Goal: Find specific page/section: Find specific page/section

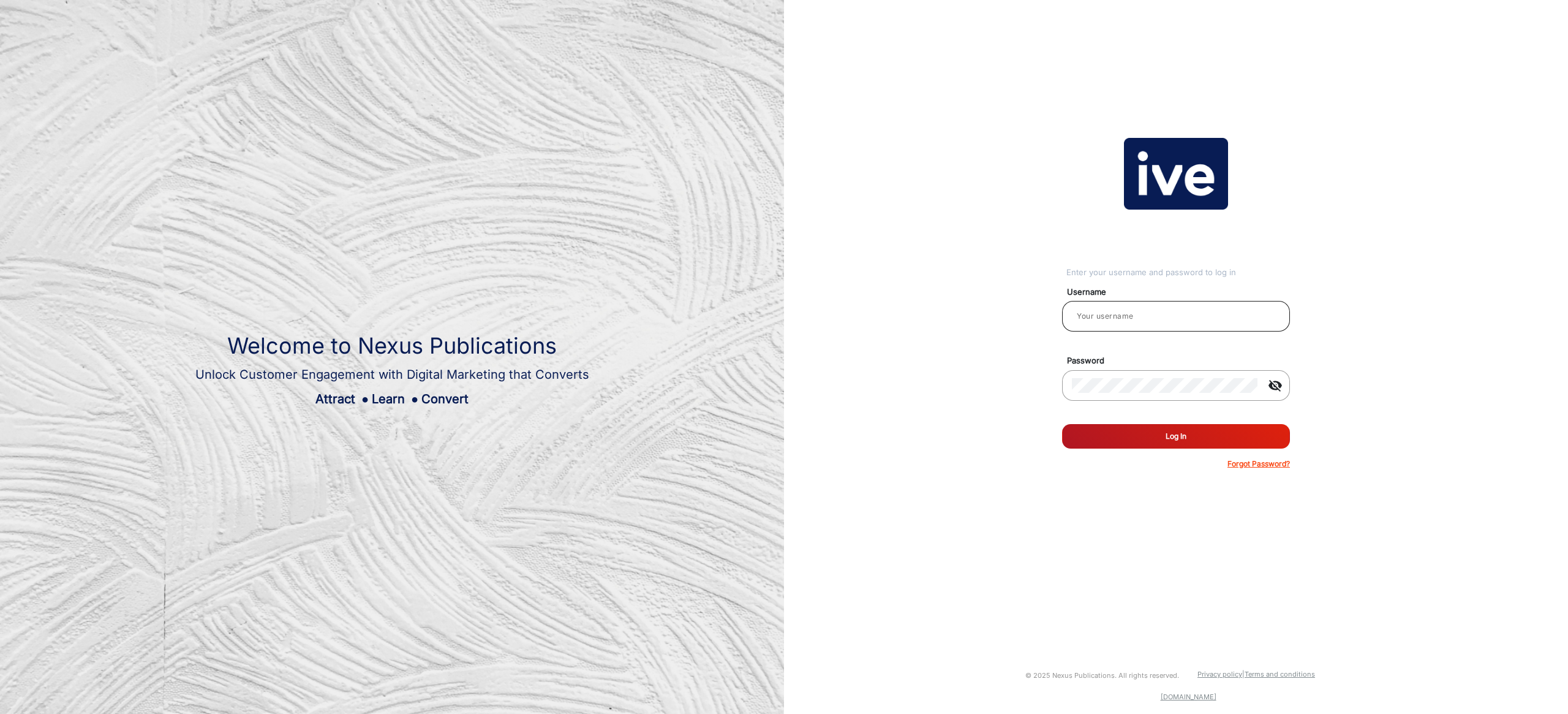
click at [1140, 315] on input "email" at bounding box center [1176, 316] width 208 height 14
type input "[PERSON_NAME]"
click at [1177, 445] on button "Log In" at bounding box center [1176, 436] width 228 height 25
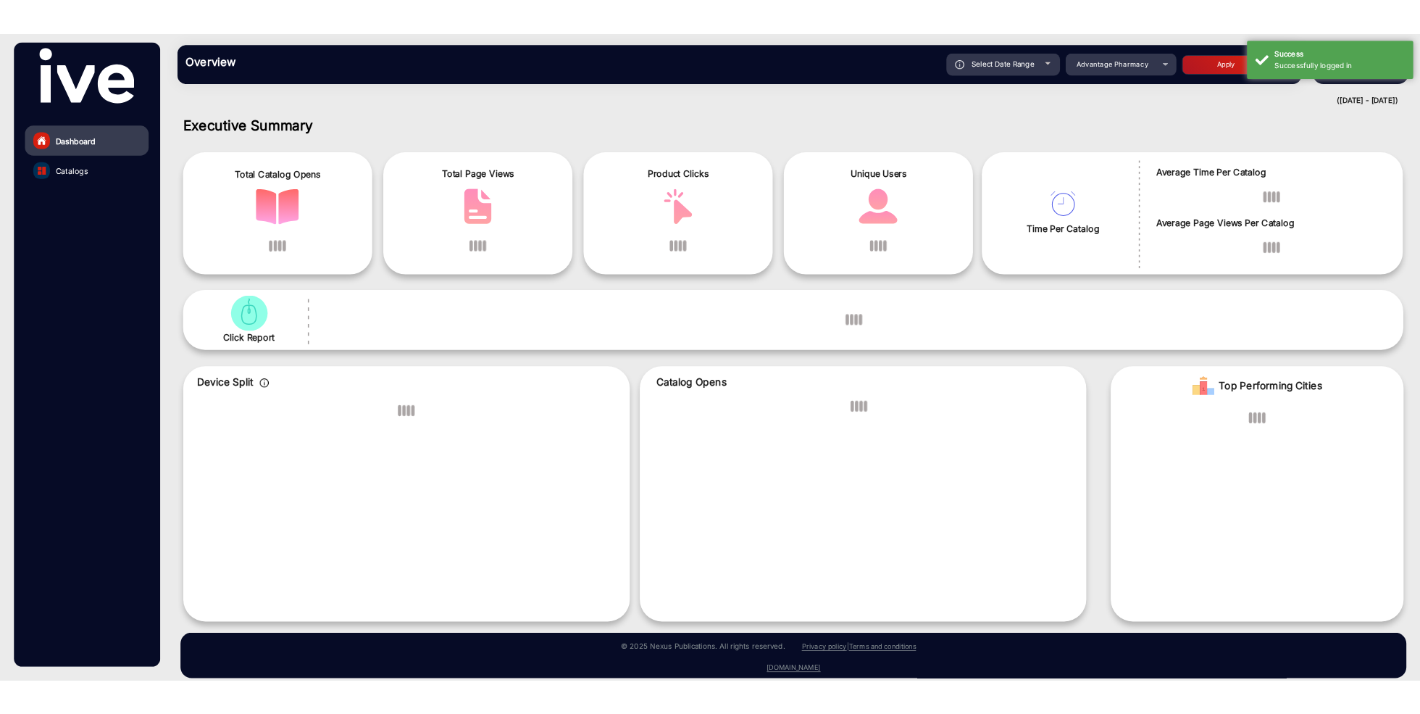
scroll to position [10, 0]
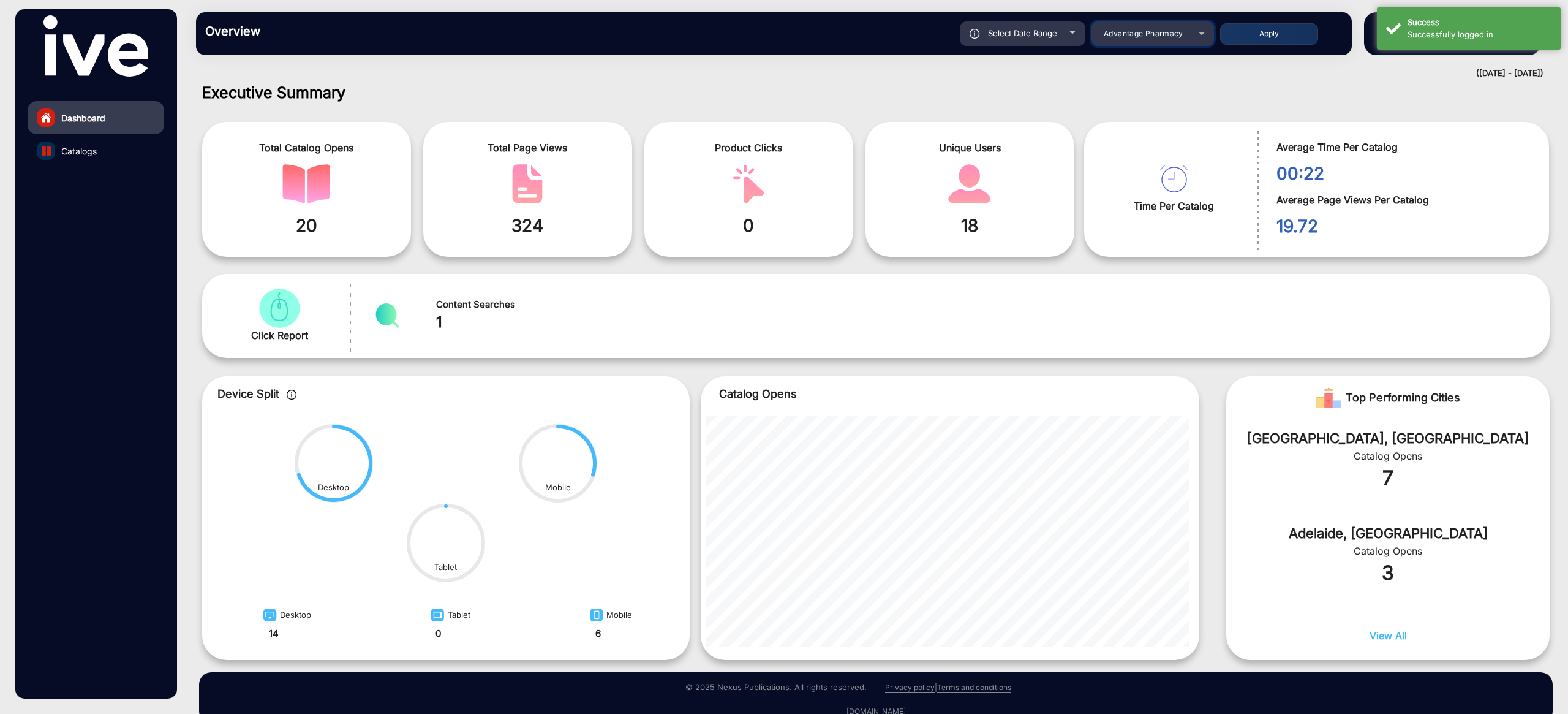
click at [1145, 36] on span "Advantage Pharmacy" at bounding box center [1143, 33] width 79 height 9
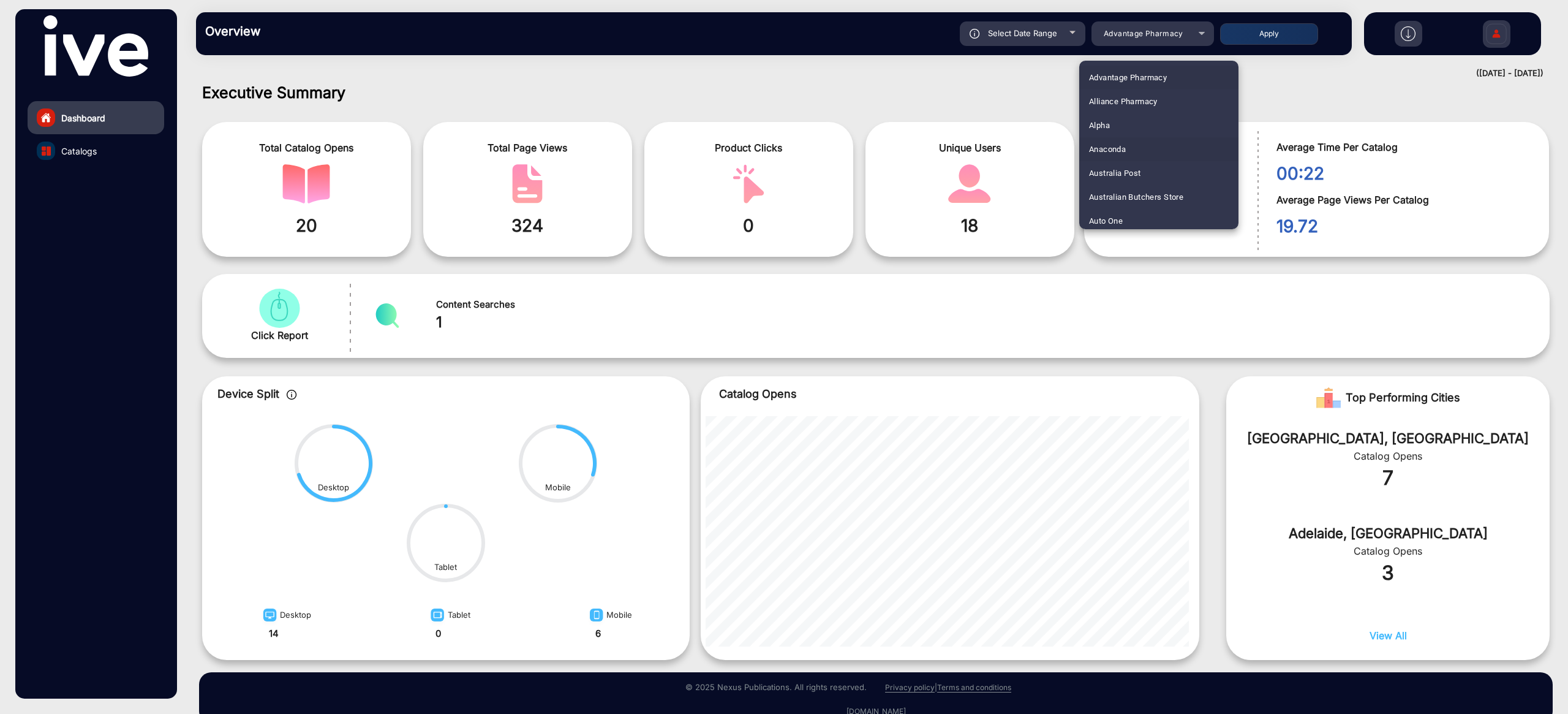
click at [1134, 154] on mat-option "Anaconda" at bounding box center [1159, 149] width 159 height 24
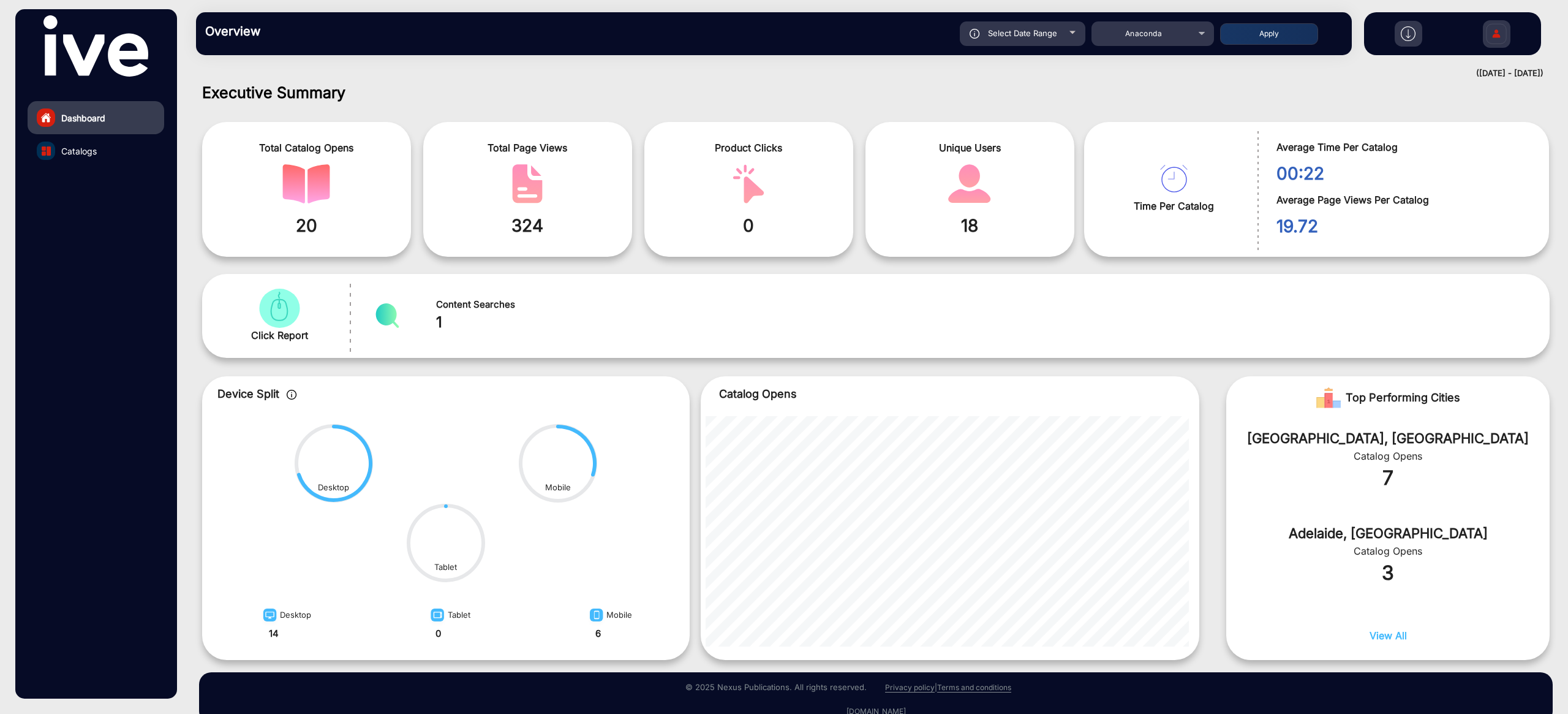
click at [1043, 39] on div "Select Date Range" at bounding box center [1022, 33] width 126 height 25
type input "[DATE]"
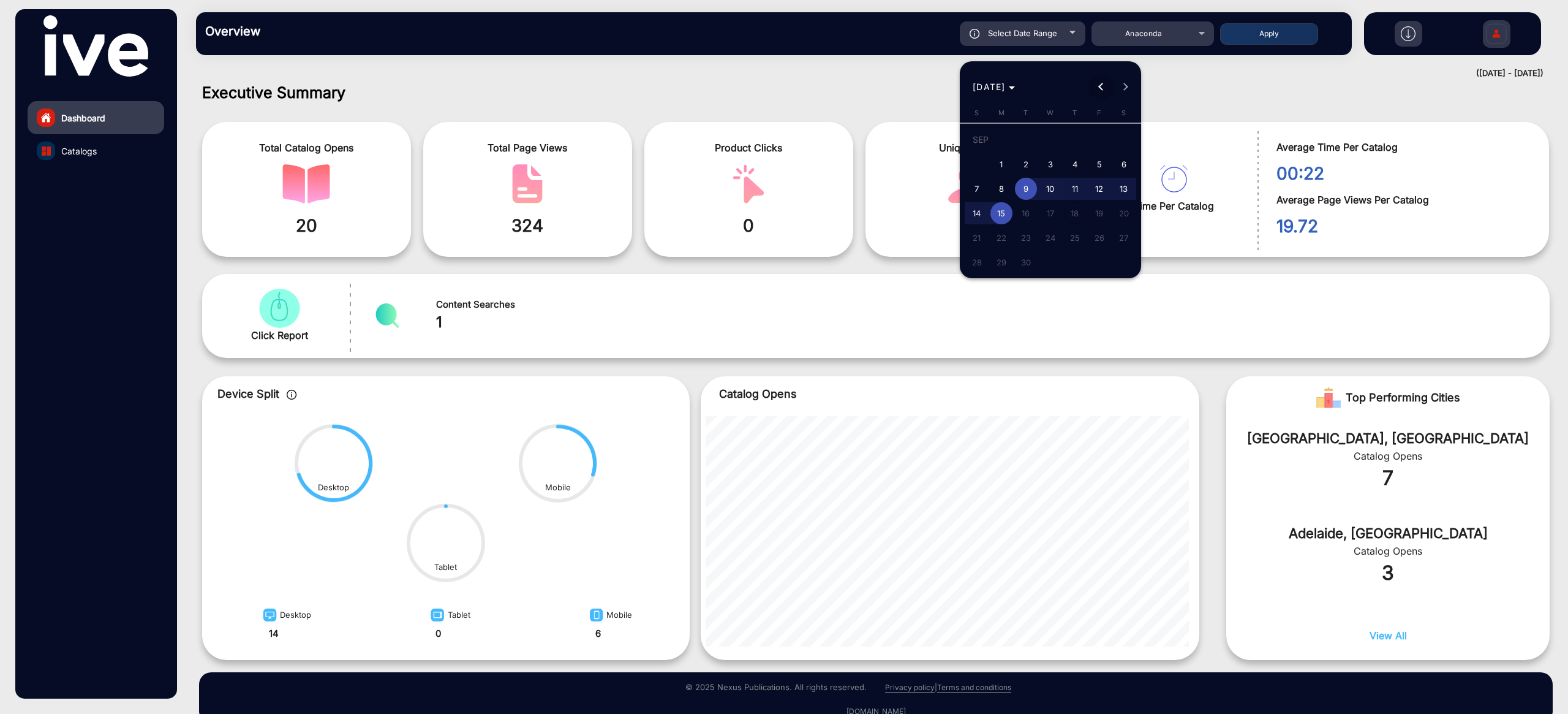
click at [1096, 90] on span "Previous month" at bounding box center [1101, 86] width 25 height 25
click at [1026, 158] on span "1" at bounding box center [1026, 164] width 22 height 22
type input "[DATE]"
click at [1128, 90] on span "Next month" at bounding box center [1126, 86] width 25 height 25
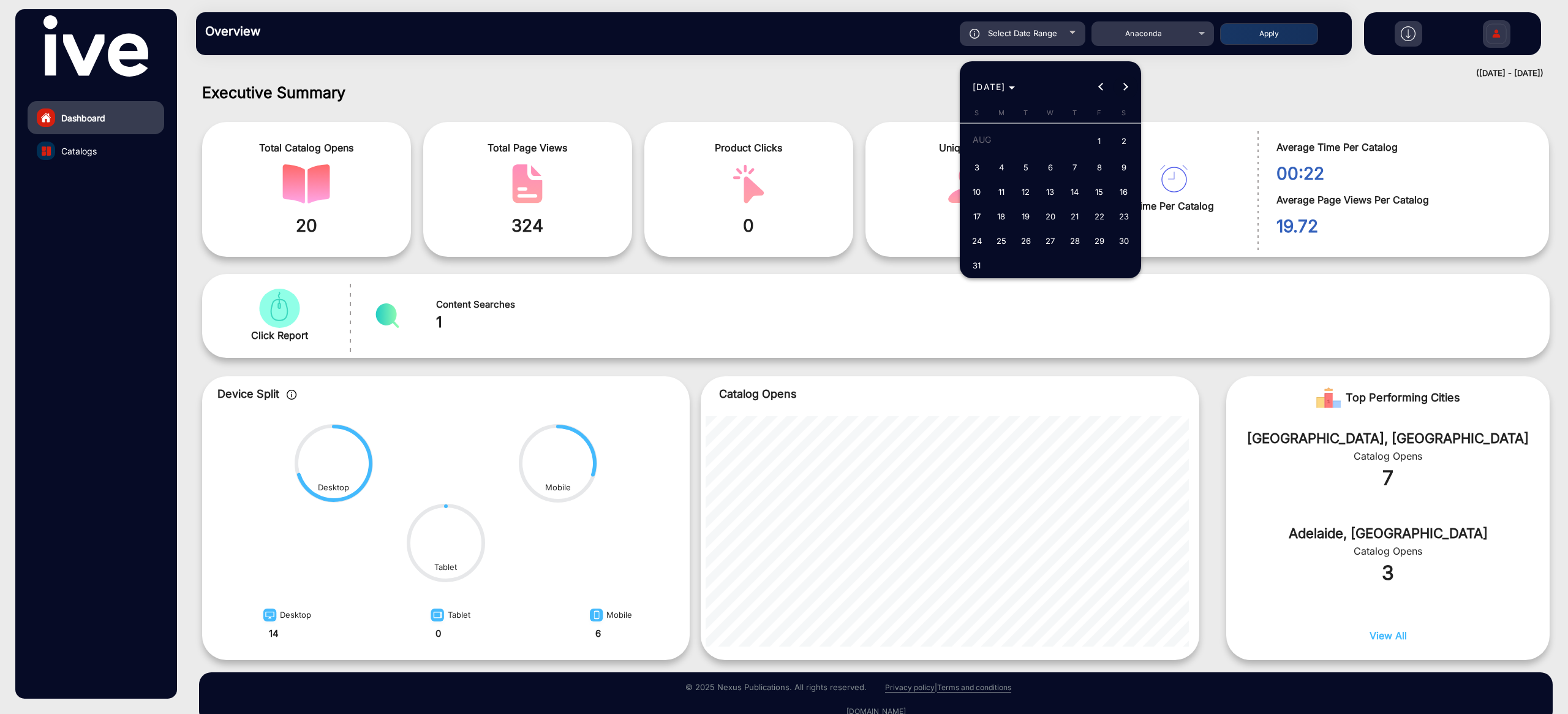
click at [1128, 90] on span "Next month" at bounding box center [1126, 86] width 25 height 25
click at [1006, 210] on span "15" at bounding box center [1001, 213] width 22 height 22
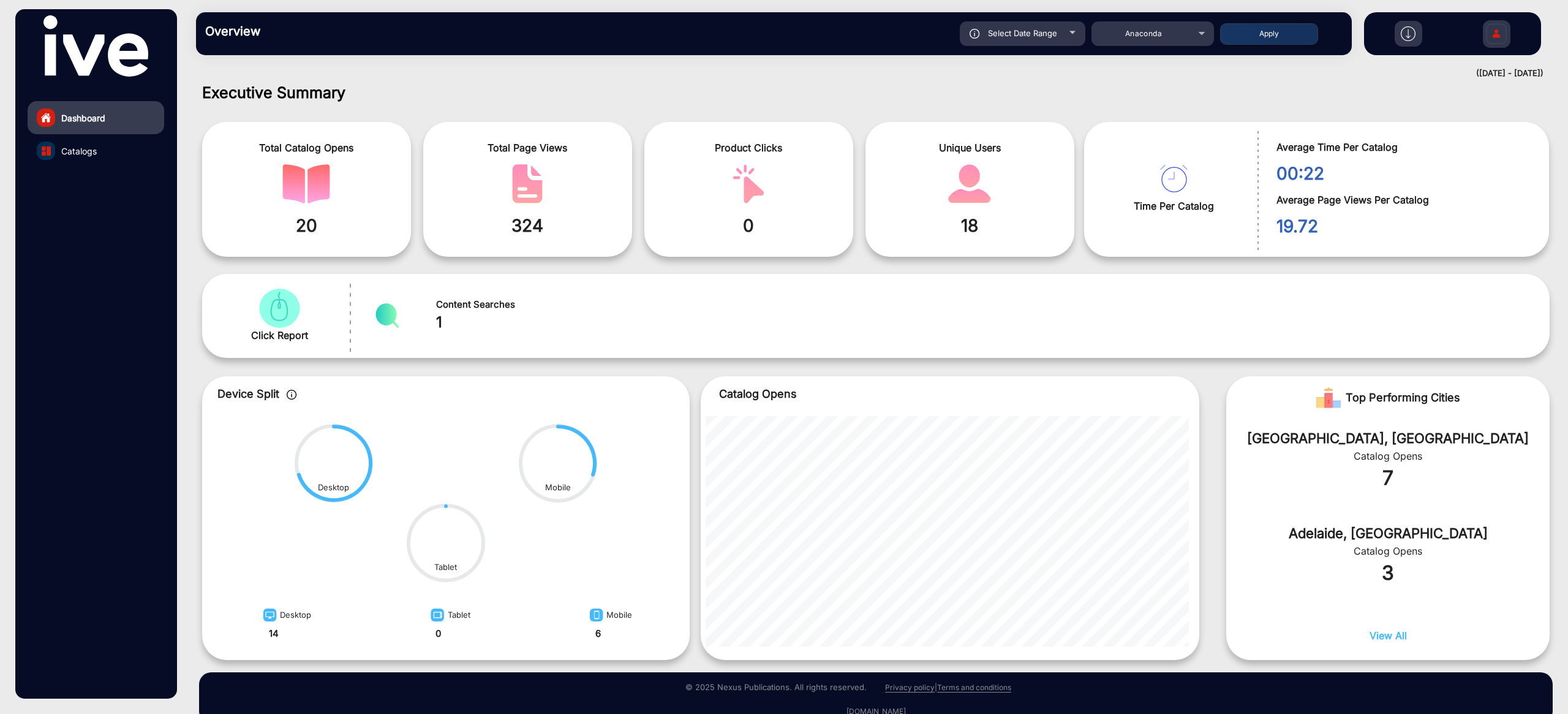
type input "[DATE]"
click at [1280, 36] on button "Apply" at bounding box center [1269, 34] width 98 height 21
type input "[DATE]"
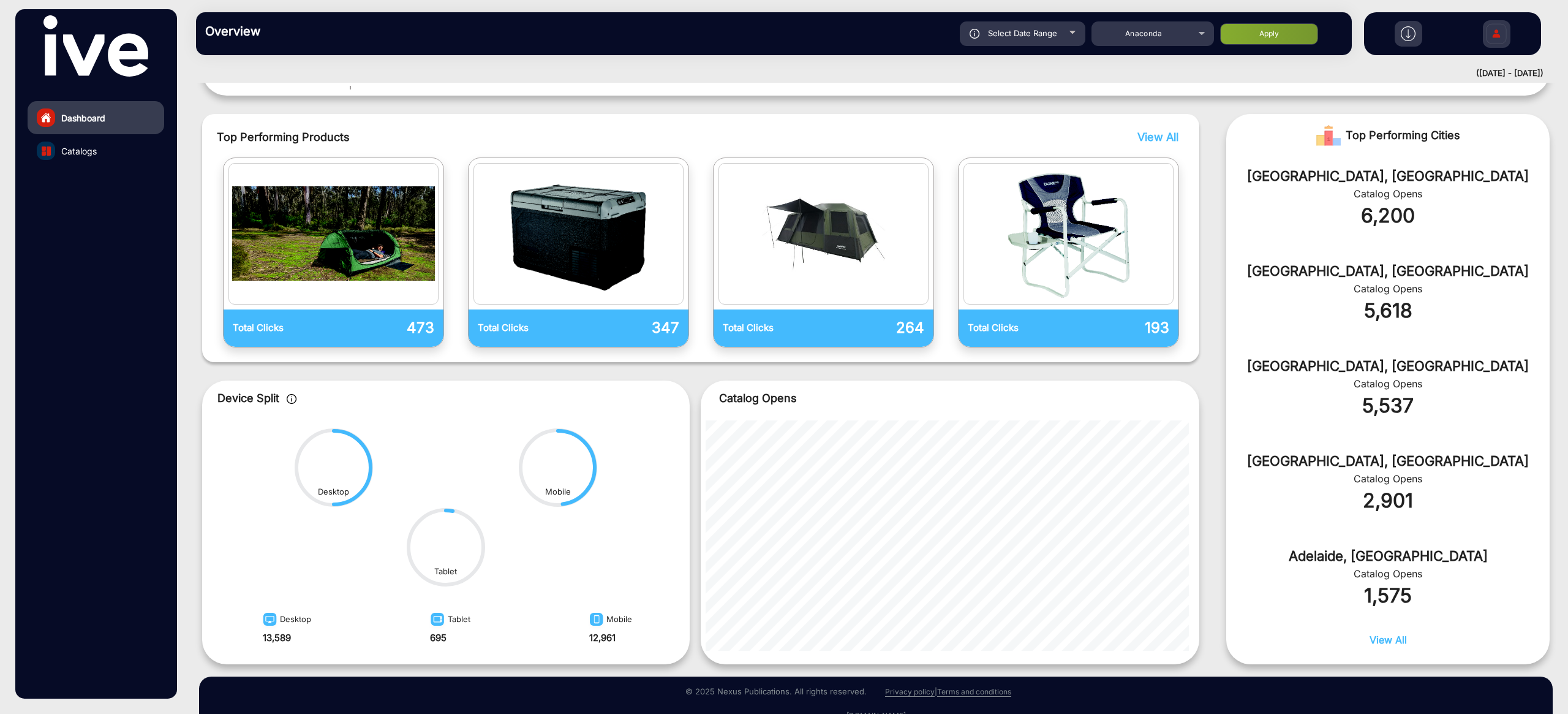
scroll to position [299, 0]
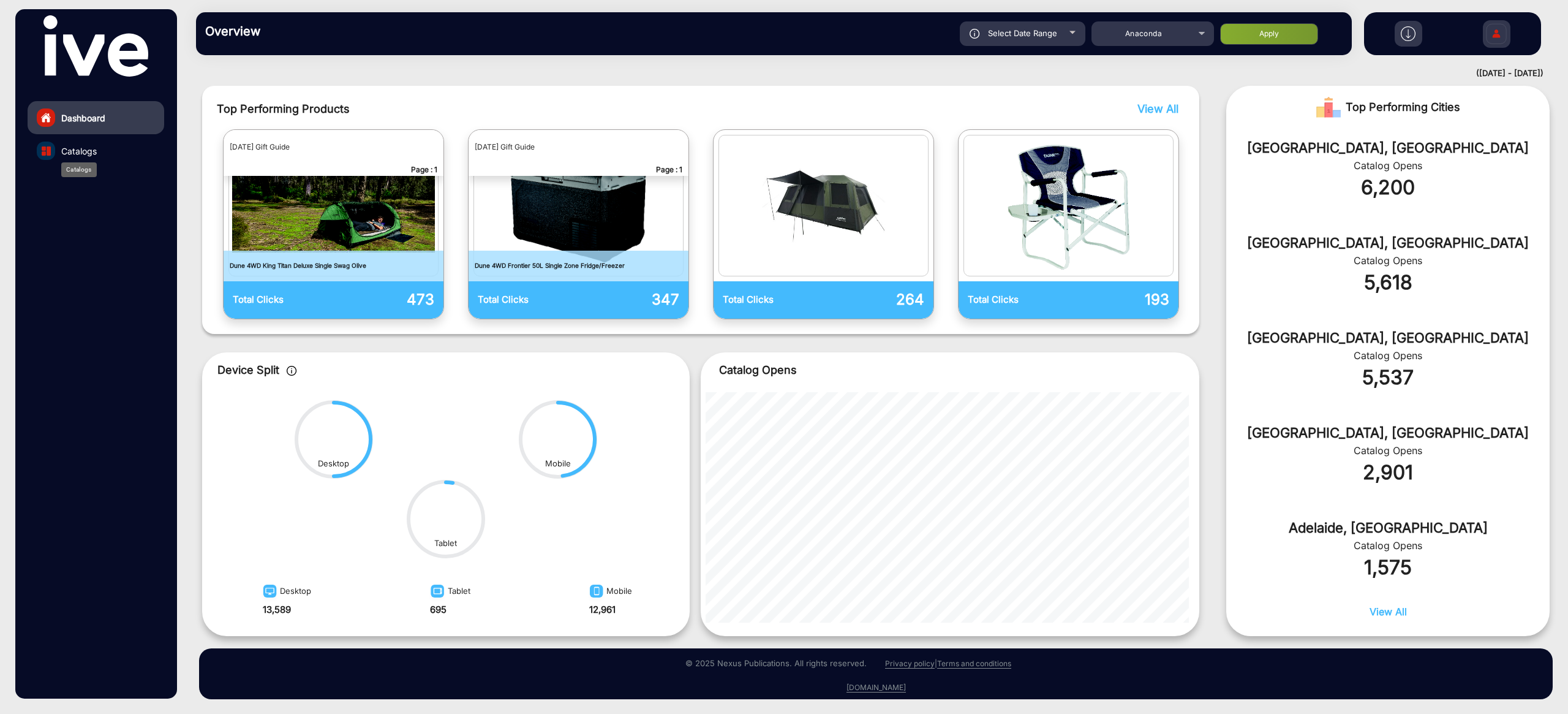
click at [88, 149] on span "Catalogs" at bounding box center [79, 151] width 36 height 13
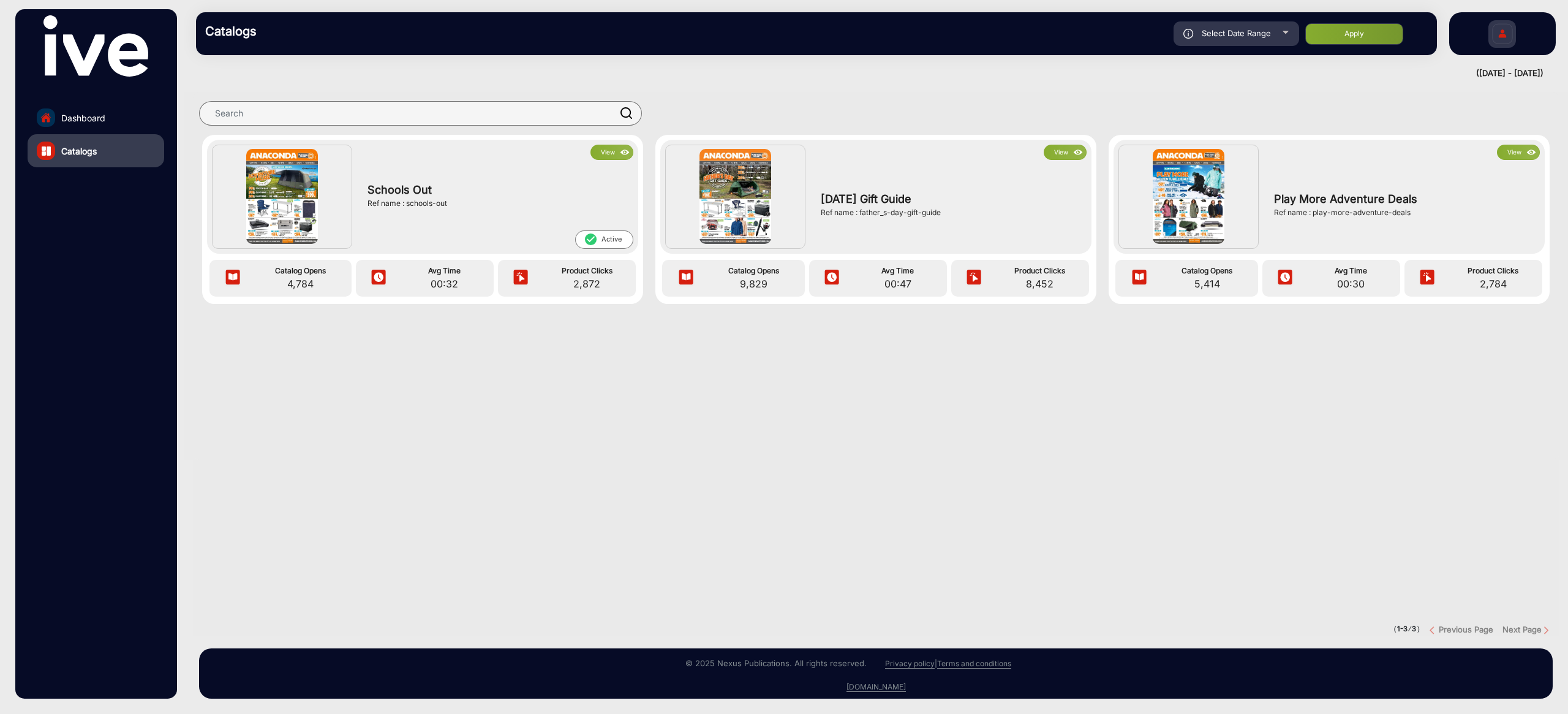
click at [604, 149] on button "View" at bounding box center [611, 152] width 43 height 15
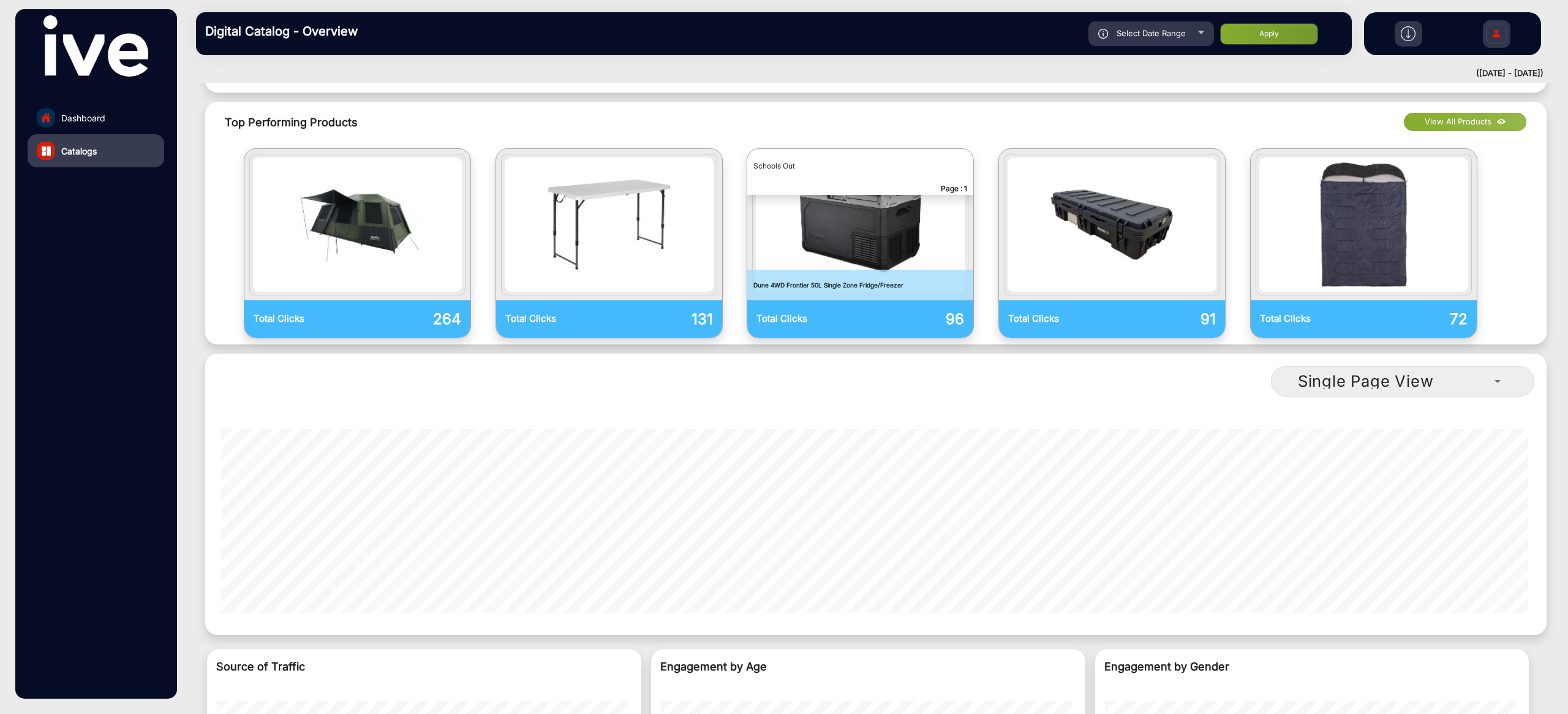
scroll to position [1084, 0]
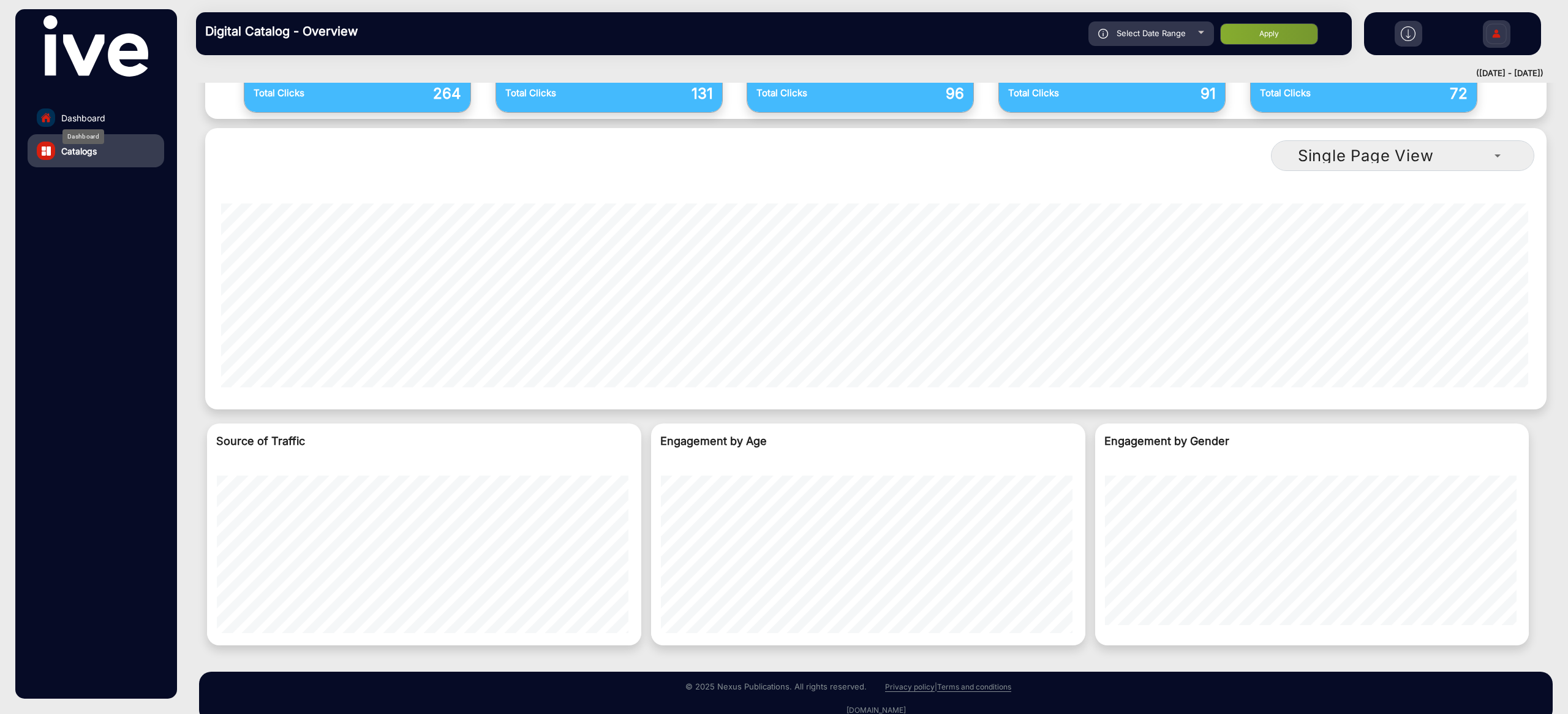
click at [105, 117] on span "Dashboard" at bounding box center [83, 118] width 44 height 13
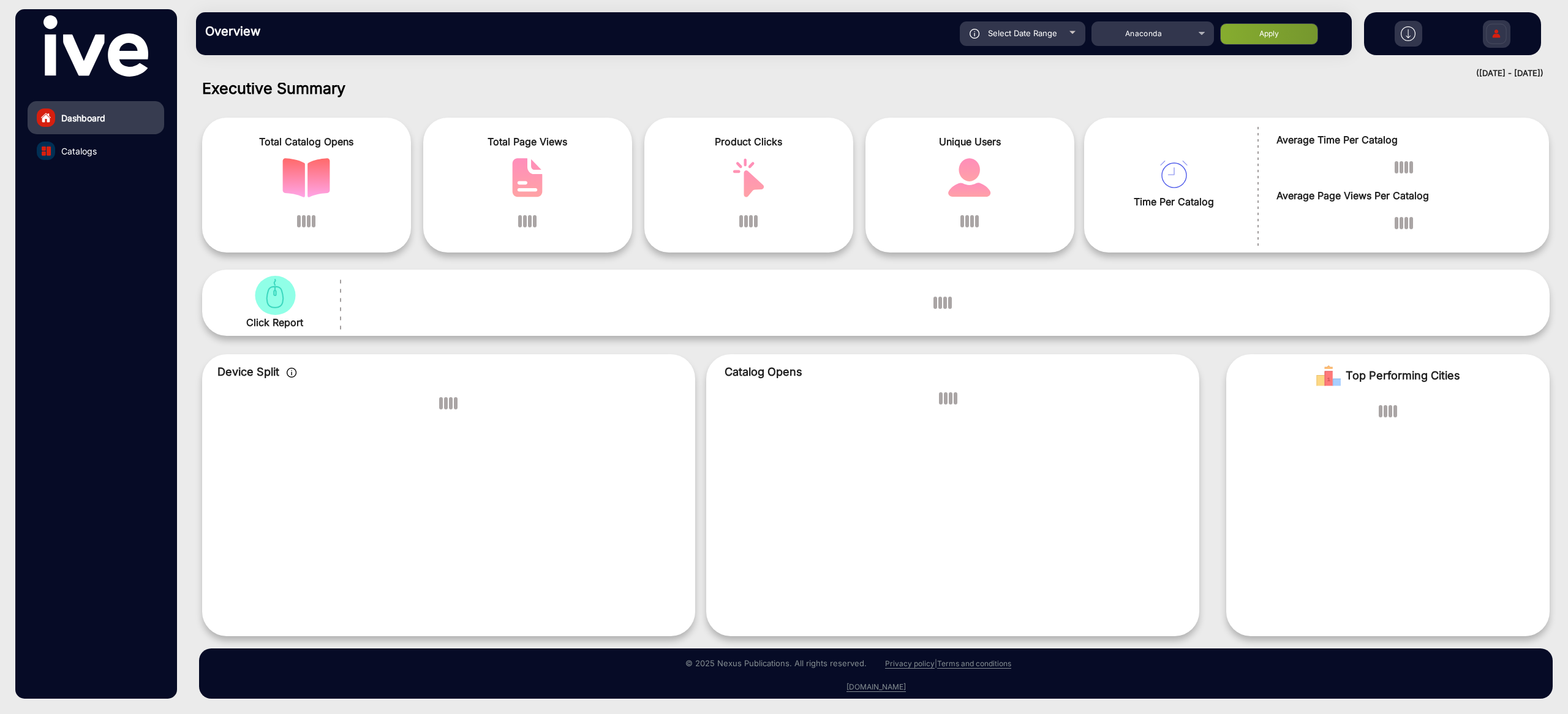
scroll to position [8, 0]
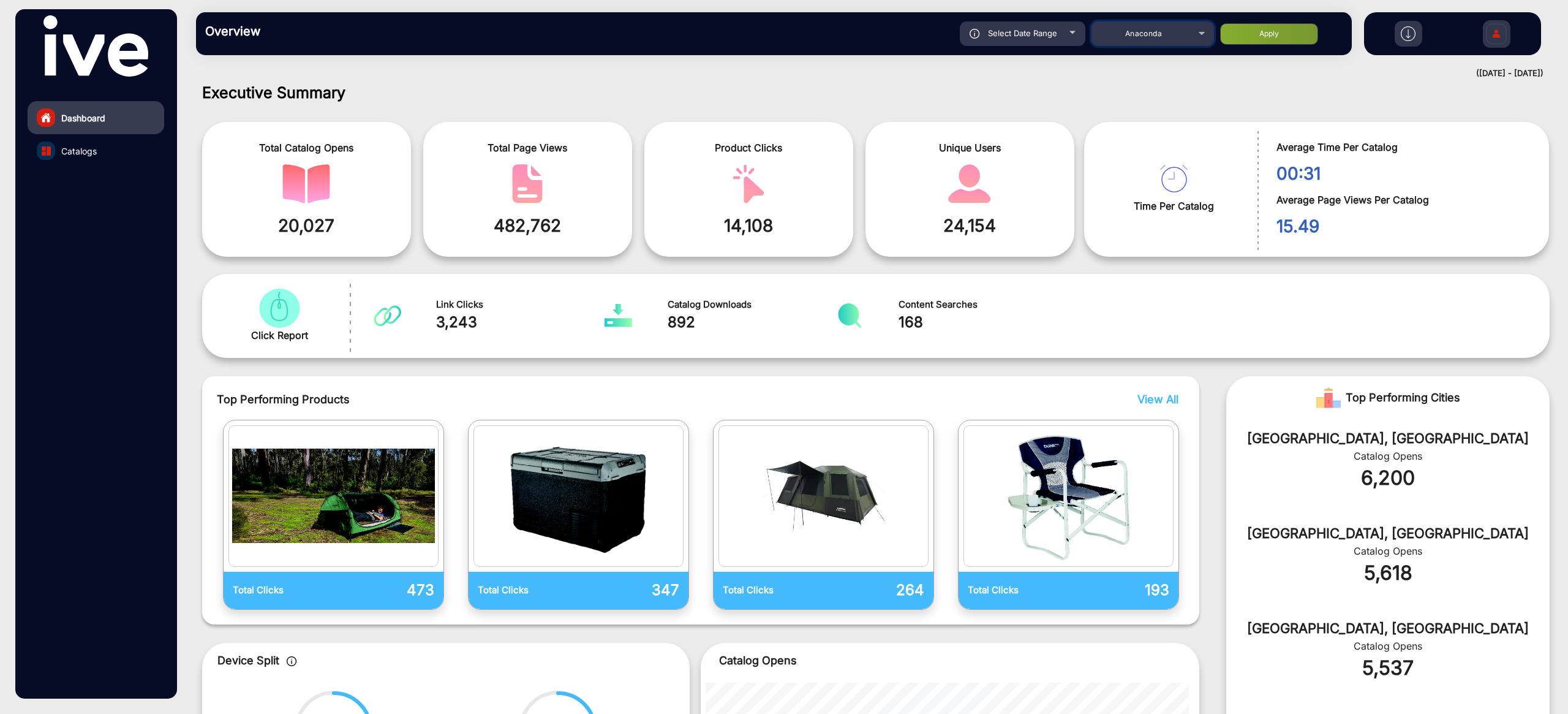
click at [1151, 32] on span "Anaconda" at bounding box center [1143, 33] width 36 height 9
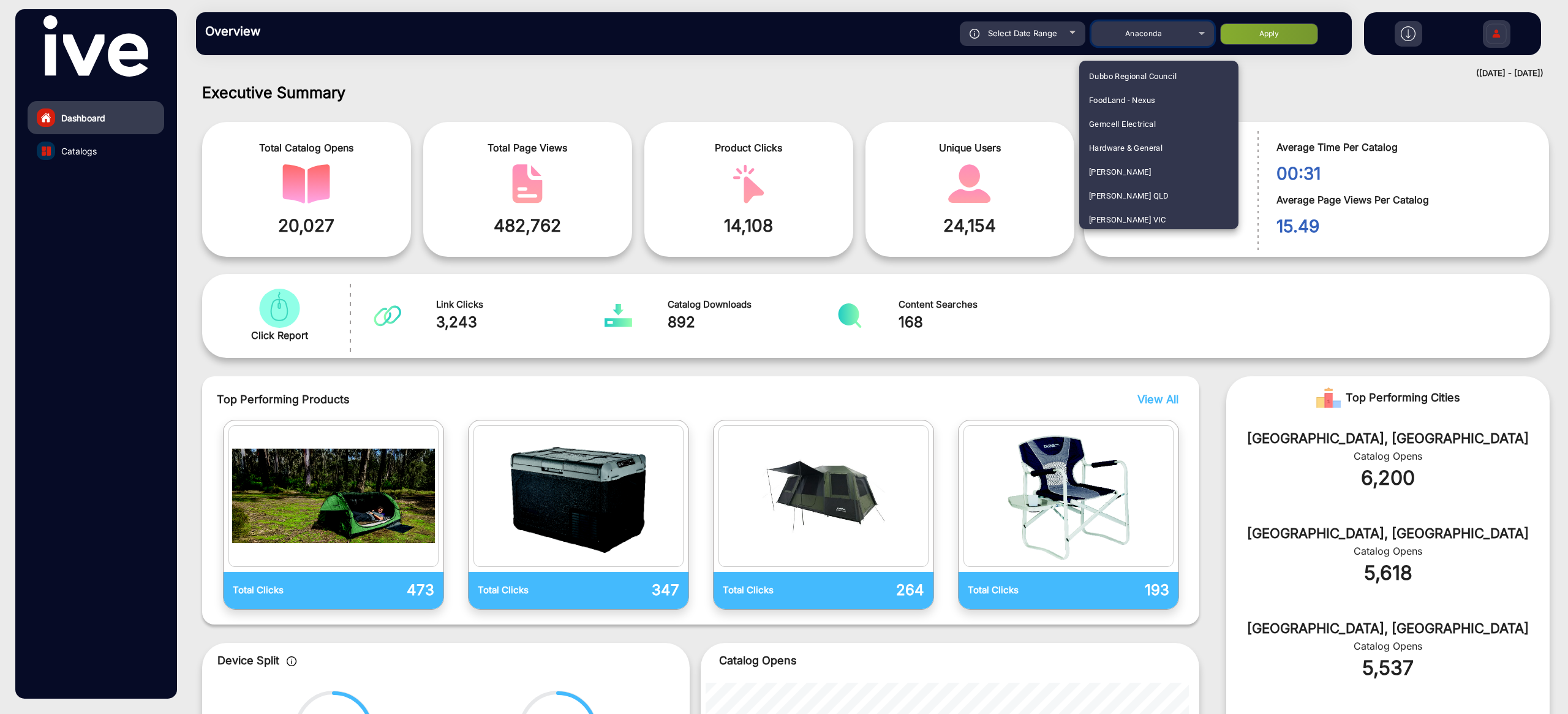
scroll to position [1002, 0]
click at [1127, 173] on span "[PERSON_NAME]" at bounding box center [1120, 174] width 62 height 24
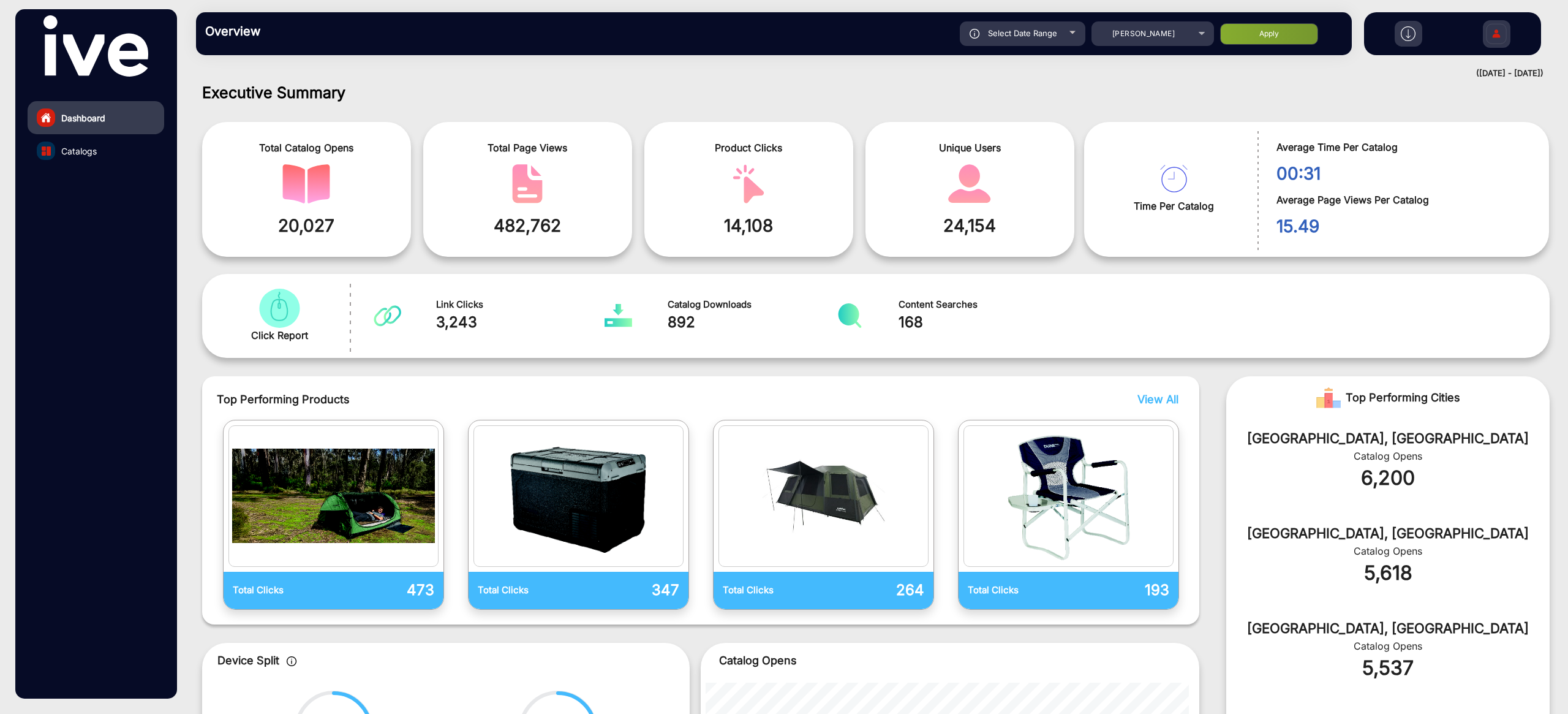
click at [1273, 32] on button "Apply" at bounding box center [1269, 34] width 98 height 21
type input "[DATE]"
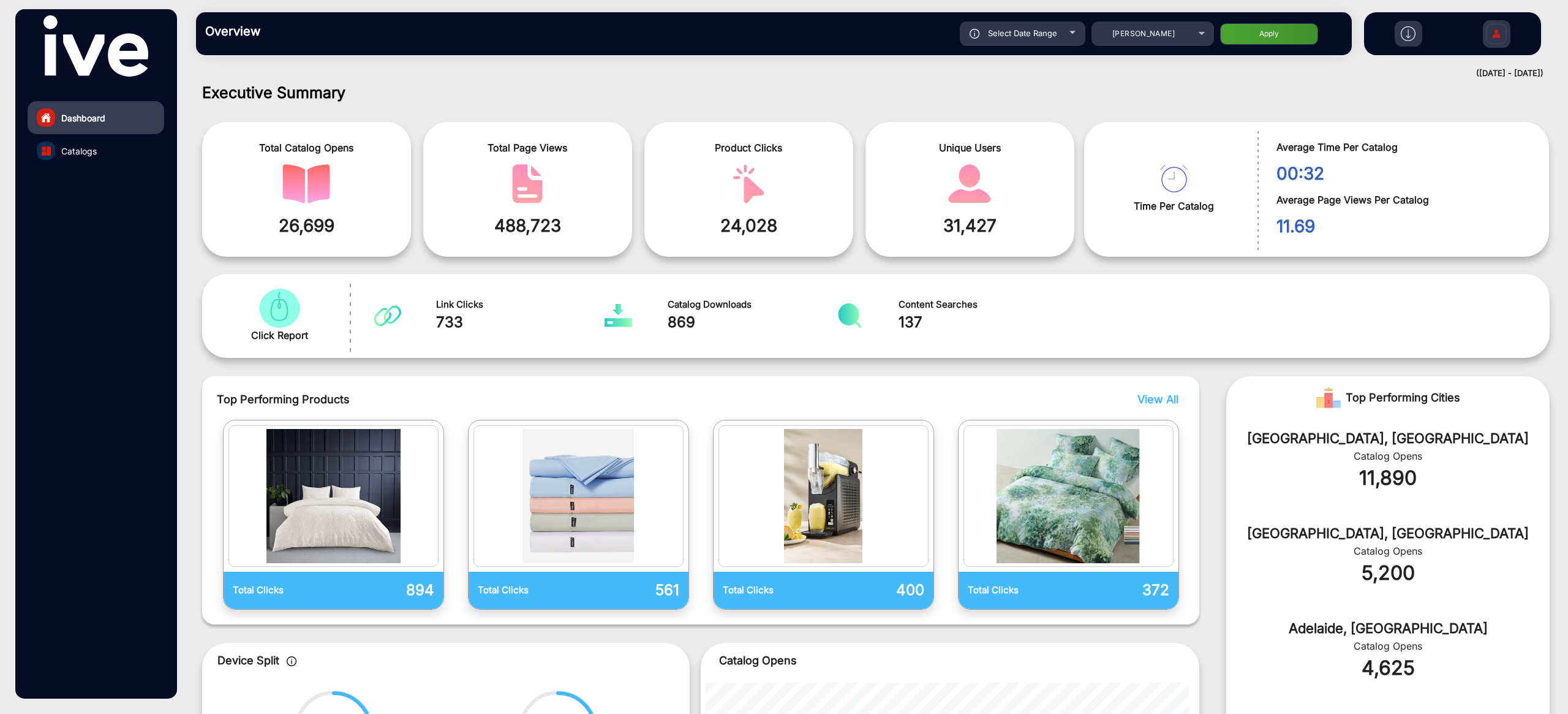
click at [98, 150] on link "Catalogs" at bounding box center [96, 151] width 137 height 33
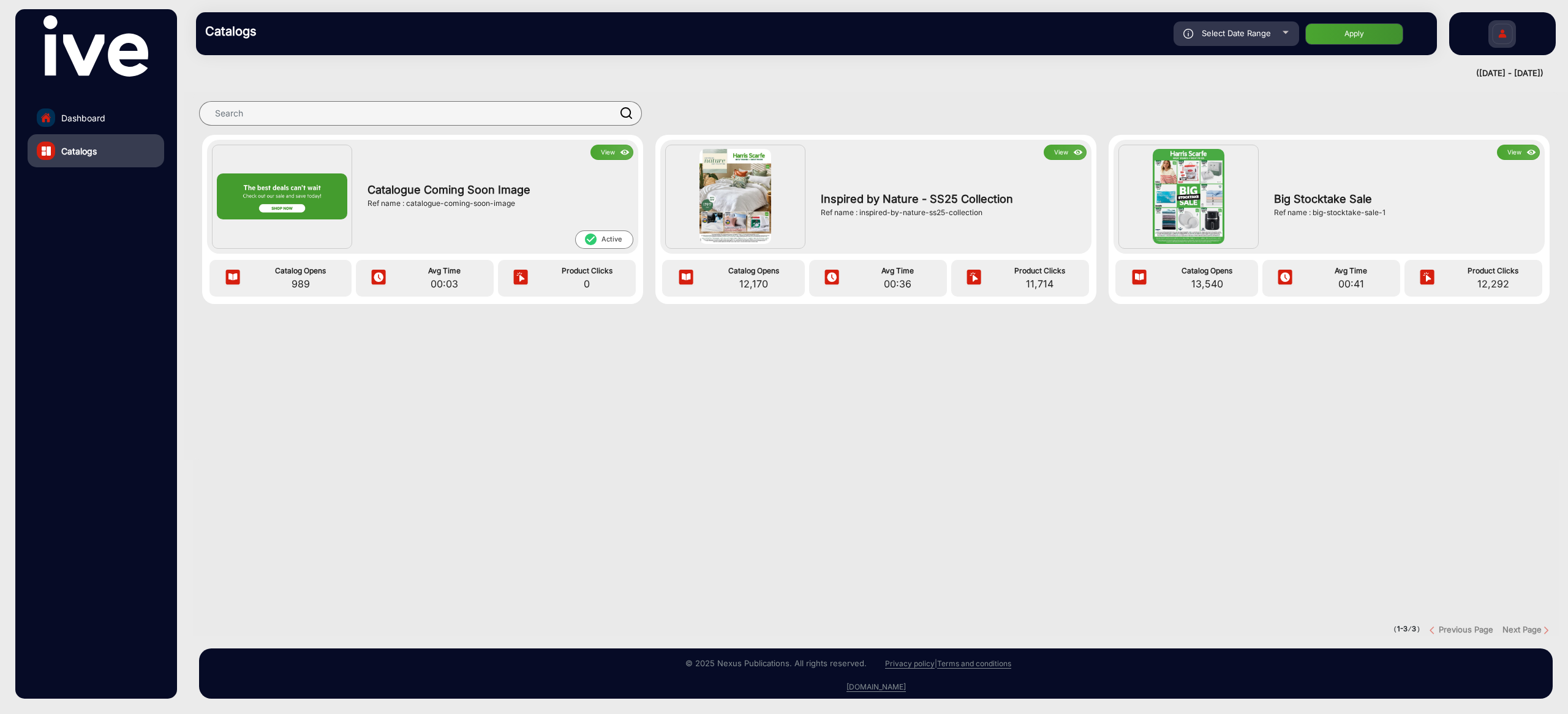
click at [1061, 153] on button "View" at bounding box center [1065, 152] width 43 height 15
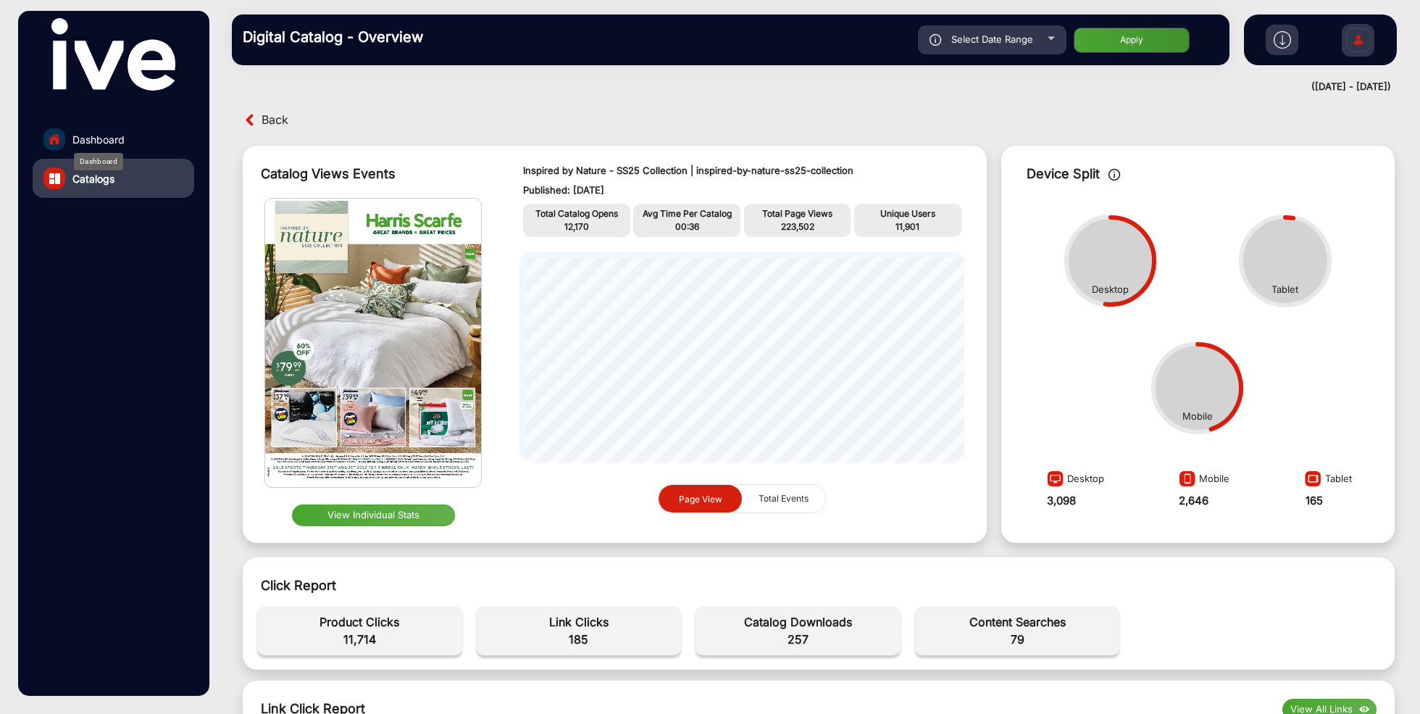
click at [117, 145] on span "Dashboard" at bounding box center [98, 139] width 52 height 15
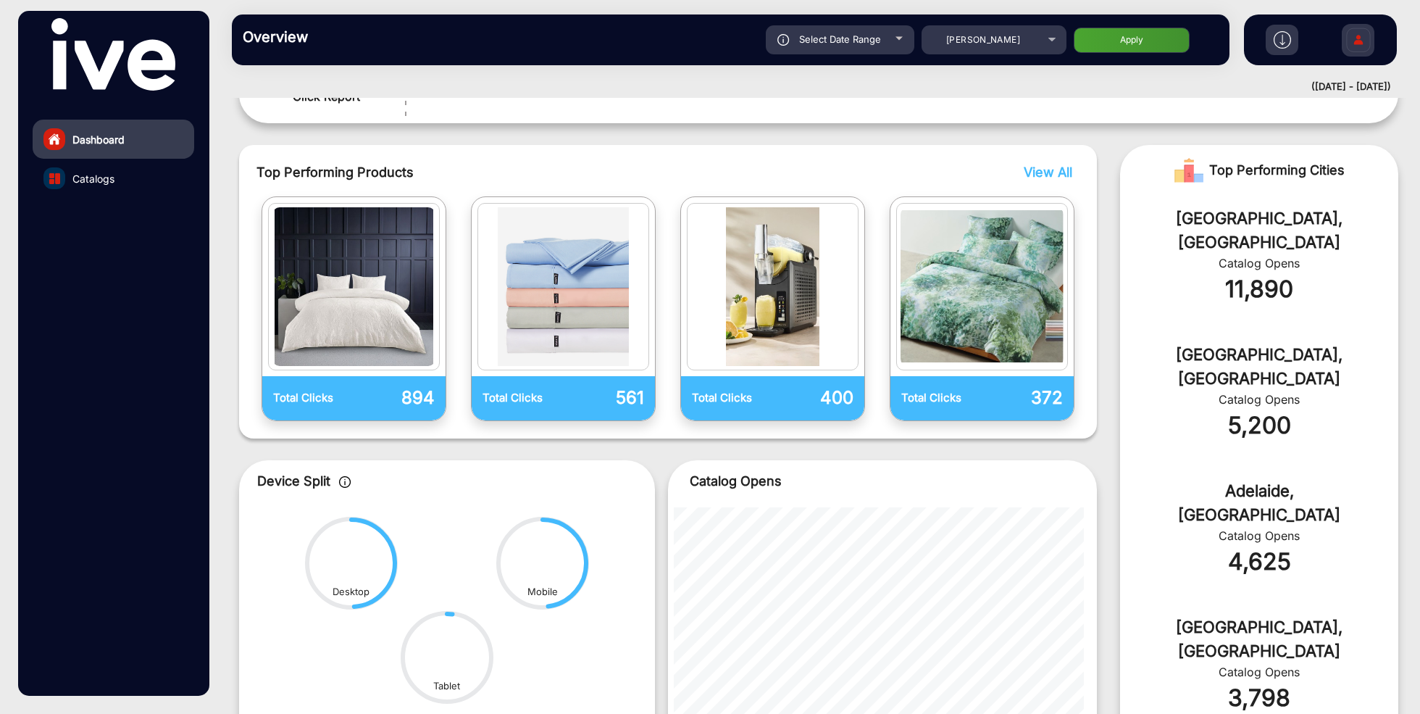
scroll to position [312, 0]
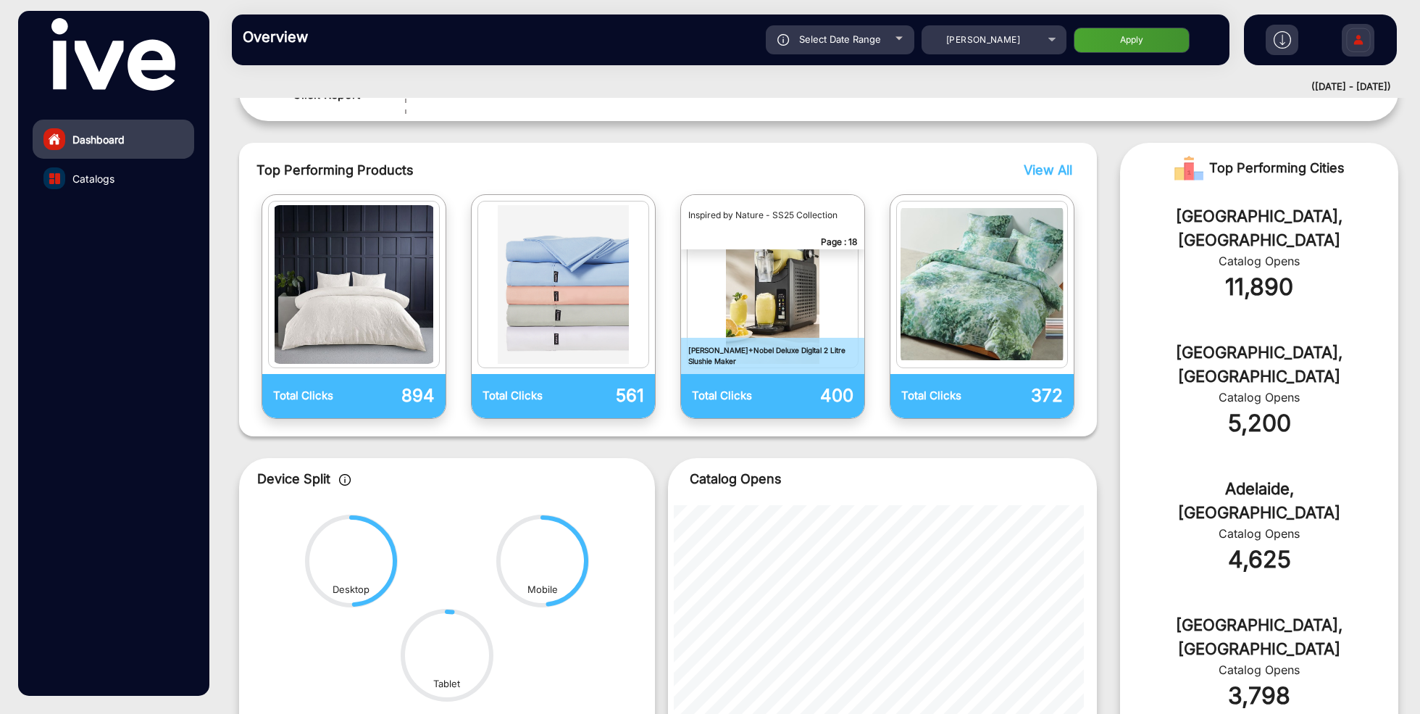
click at [806, 306] on img "catalog" at bounding box center [773, 284] width 164 height 159
click at [779, 306] on img "catalog" at bounding box center [773, 284] width 164 height 159
